Goal: Navigation & Orientation: Find specific page/section

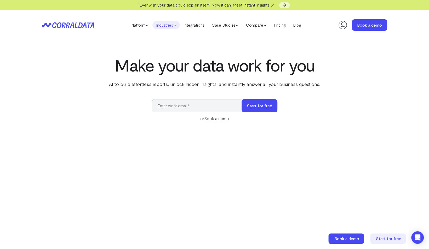
click at [164, 28] on link "Industries" at bounding box center [165, 25] width 27 height 8
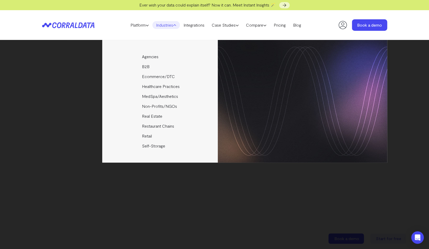
click at [408, 200] on div "Agencies Help your clients become data driven faster through seamless reporting…" at bounding box center [214, 144] width 429 height 209
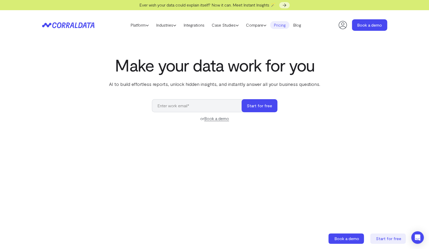
click at [278, 23] on link "Pricing" at bounding box center [279, 25] width 19 height 8
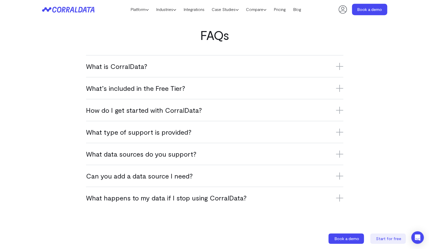
scroll to position [303, 0]
click at [133, 63] on h3 "What is CorralData?" at bounding box center [214, 65] width 257 height 9
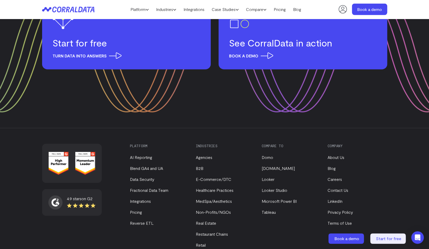
scroll to position [797, 0]
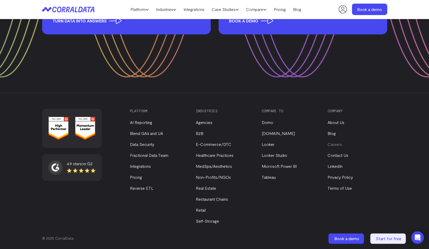
click at [338, 146] on link "Careers" at bounding box center [334, 144] width 14 height 5
